Goal: Task Accomplishment & Management: Manage account settings

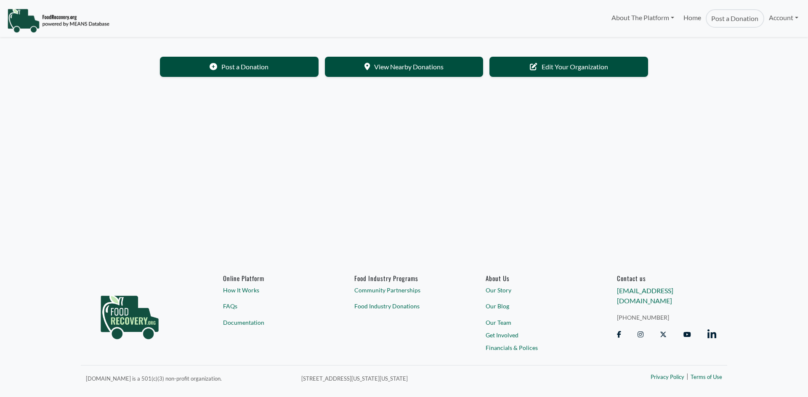
select select "Language Translate Widget"
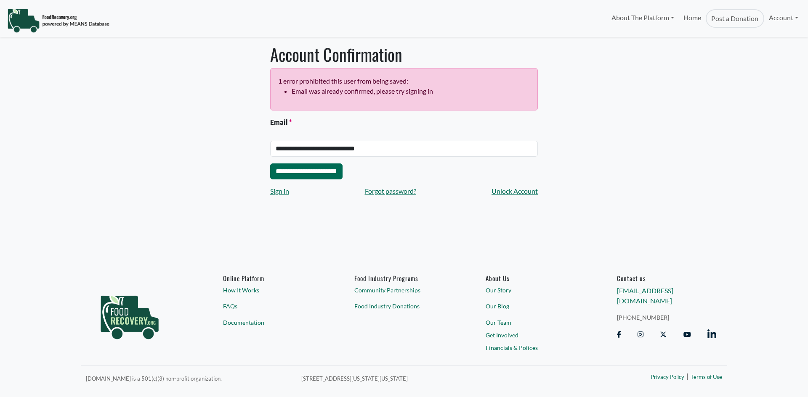
select select "Language Translate Widget"
